Goal: Communication & Community: Answer question/provide support

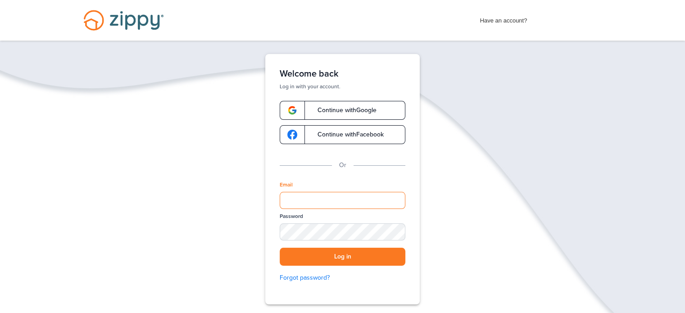
drag, startPoint x: 331, startPoint y: 208, endPoint x: 328, endPoint y: 202, distance: 6.6
click at [330, 208] on input "Email" at bounding box center [343, 200] width 126 height 17
type input "**********"
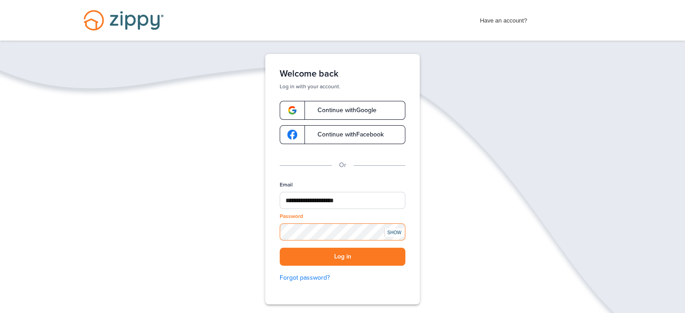
click at [280, 248] on button "Log in" at bounding box center [343, 257] width 126 height 18
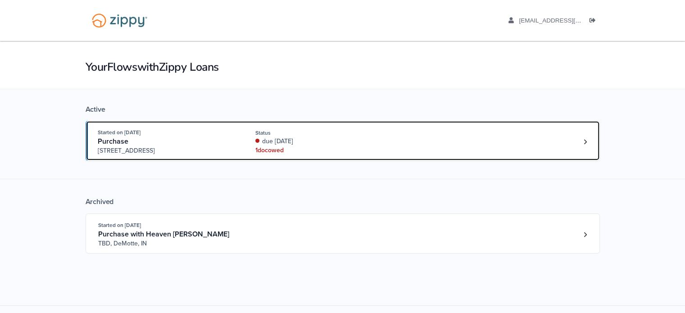
click at [386, 136] on div "Started on Sep. 12th, 2025 Purchase 9151 N. 1200 West, DeMotte, IN, 46310 Statu…" at bounding box center [338, 141] width 481 height 27
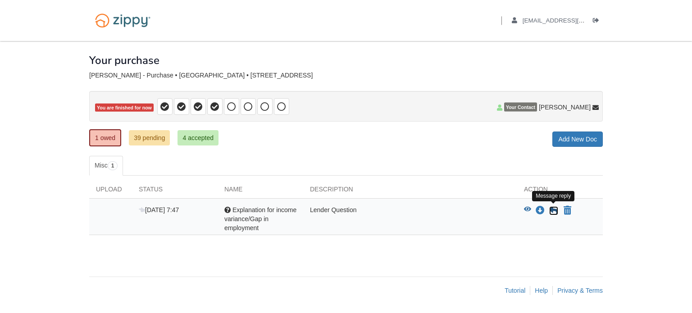
click at [555, 209] on icon at bounding box center [553, 210] width 9 height 9
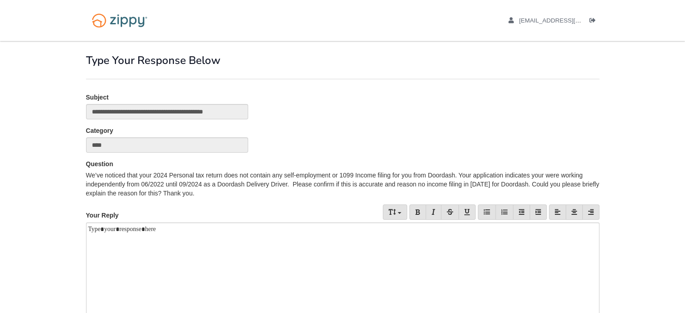
scroll to position [45, 0]
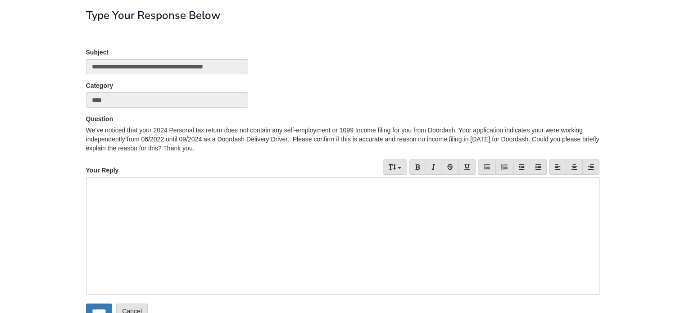
click at [238, 189] on div at bounding box center [342, 235] width 513 height 117
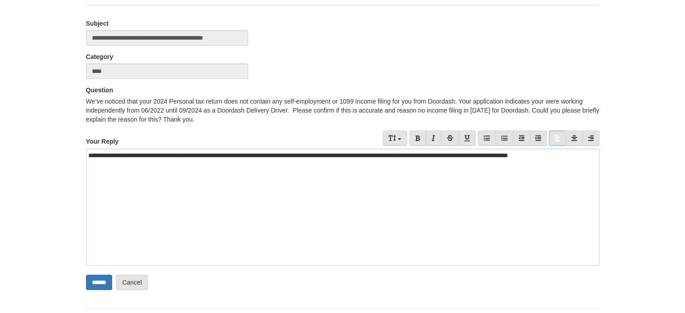
scroll to position [90, 0]
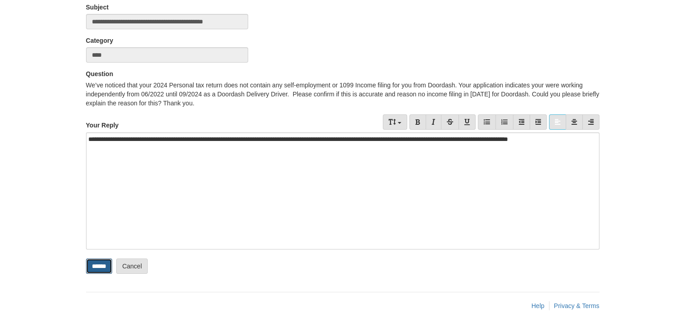
click at [101, 262] on input "******" at bounding box center [99, 266] width 26 height 15
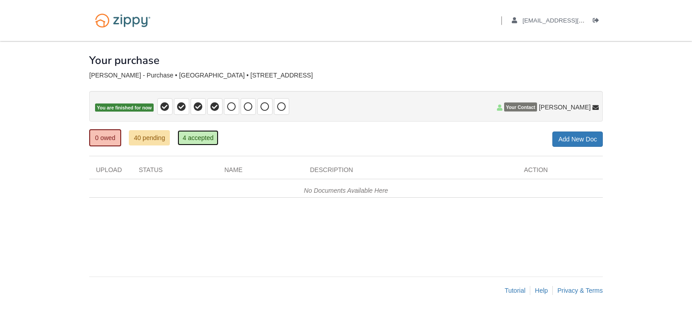
click at [194, 136] on link "4 accepted" at bounding box center [197, 137] width 41 height 15
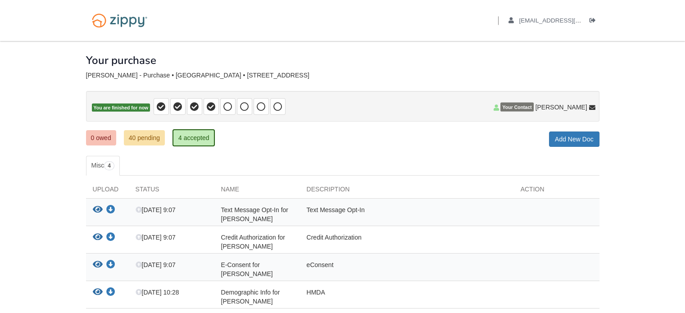
scroll to position [45, 0]
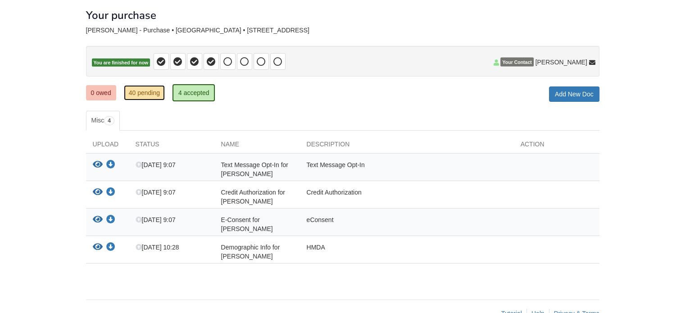
click at [143, 93] on link "40 pending" at bounding box center [144, 92] width 41 height 15
